Goal: Find specific page/section

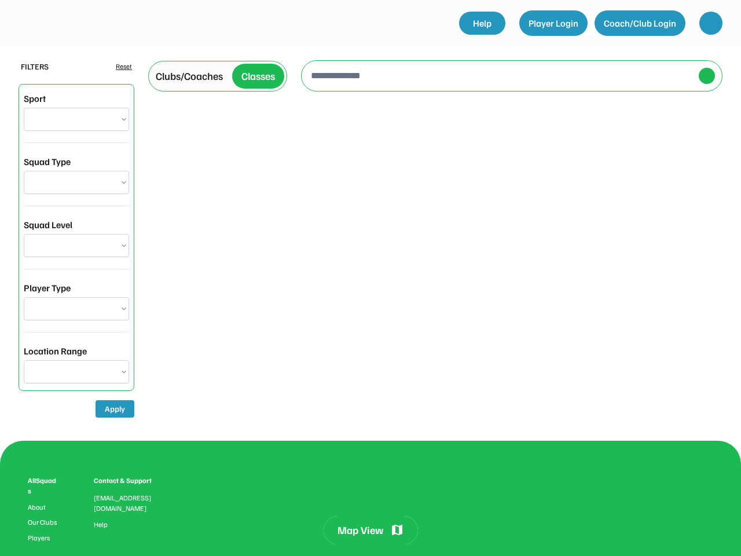
select select "**********"
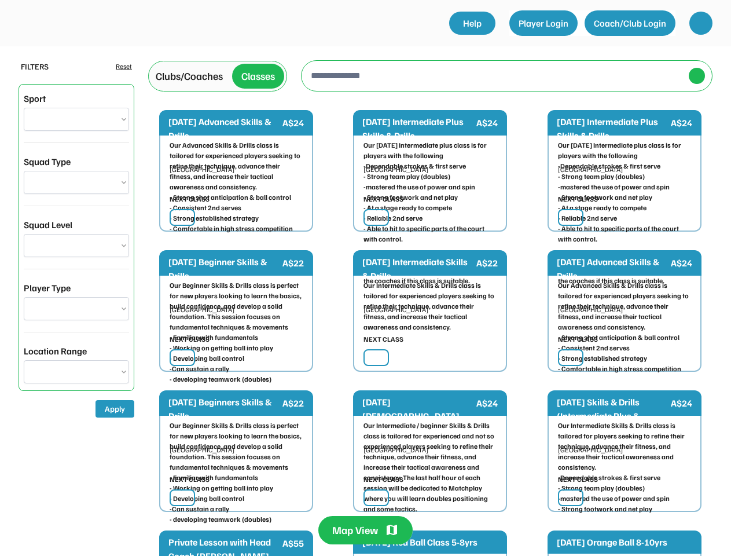
select select "**********"
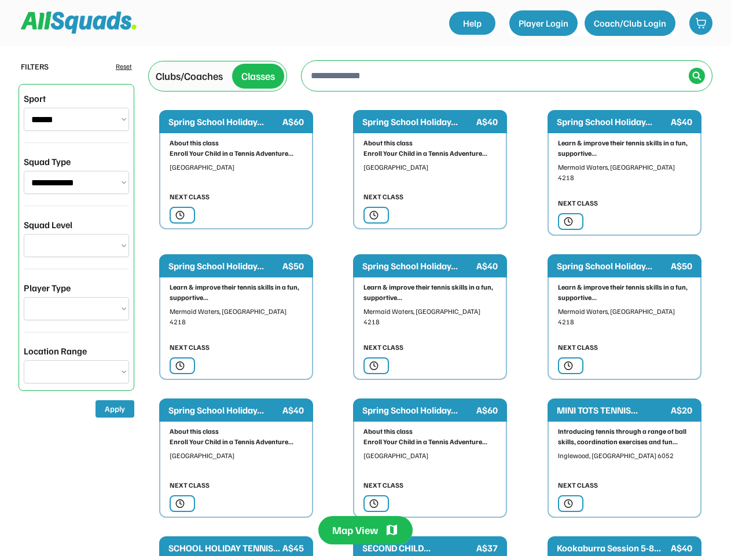
select select "******"
